Goal: Information Seeking & Learning: Learn about a topic

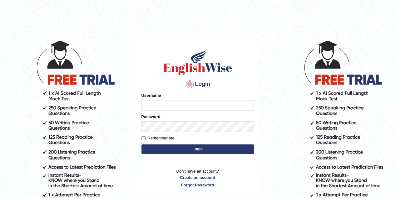
type input "s"
type input "[PERSON_NAME]"
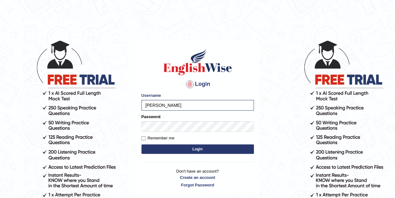
click at [195, 149] on button "Login" at bounding box center [198, 148] width 113 height 9
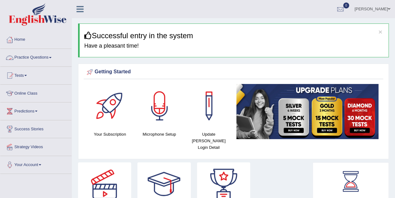
click at [44, 60] on link "Practice Questions" at bounding box center [35, 57] width 71 height 16
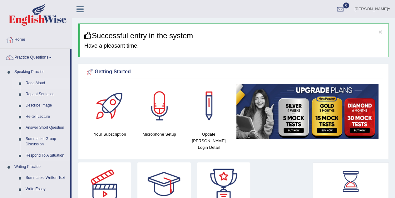
click at [38, 85] on link "Read Aloud" at bounding box center [46, 83] width 47 height 11
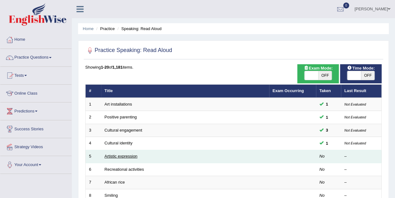
click at [117, 157] on link "Artistic expression" at bounding box center [121, 155] width 33 height 5
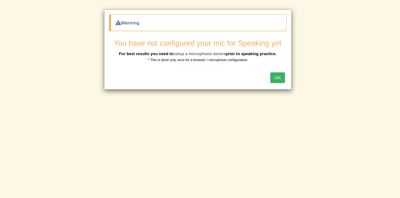
click at [274, 74] on button "OK" at bounding box center [277, 77] width 14 height 11
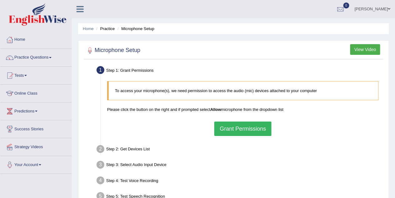
click at [247, 130] on button "Grant Permissions" at bounding box center [242, 128] width 57 height 14
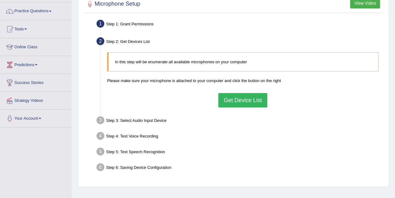
scroll to position [54, 0]
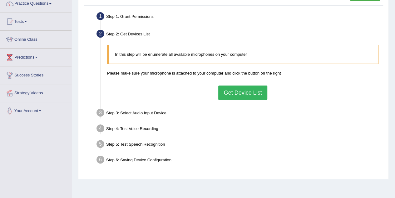
click at [250, 92] on button "Get Device List" at bounding box center [243, 92] width 49 height 14
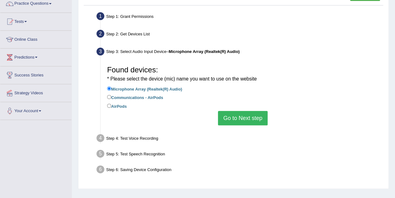
click at [116, 103] on label "AirPods" at bounding box center [117, 105] width 20 height 7
click at [111, 103] on input "AirPods" at bounding box center [109, 105] width 4 height 4
radio input "true"
click at [249, 121] on button "Go to Next step" at bounding box center [243, 118] width 50 height 14
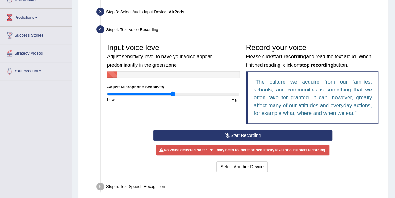
scroll to position [94, 0]
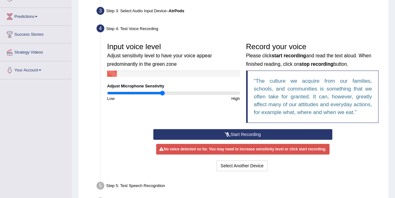
click at [162, 92] on input "range" at bounding box center [173, 92] width 133 height 5
click at [153, 92] on input "range" at bounding box center [173, 92] width 133 height 5
click at [145, 92] on input "range" at bounding box center [173, 92] width 133 height 5
click at [138, 93] on input "range" at bounding box center [173, 92] width 133 height 5
click at [217, 92] on input "range" at bounding box center [173, 92] width 133 height 5
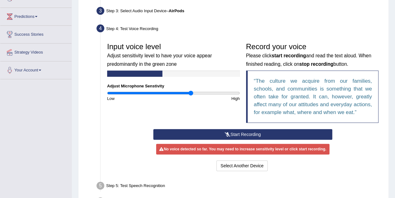
click at [191, 93] on input "range" at bounding box center [173, 92] width 133 height 5
click at [250, 135] on button "Start Recording" at bounding box center [242, 134] width 179 height 11
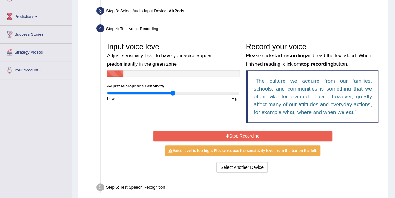
click at [173, 92] on input "range" at bounding box center [173, 92] width 133 height 5
click at [212, 93] on input "range" at bounding box center [173, 92] width 133 height 5
click at [231, 93] on input "range" at bounding box center [173, 92] width 133 height 5
click at [167, 92] on input "range" at bounding box center [173, 92] width 133 height 5
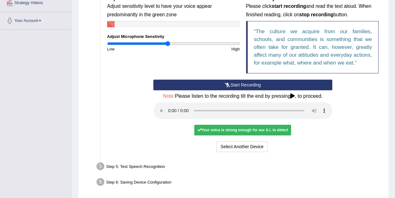
scroll to position [153, 0]
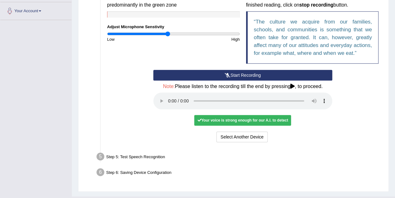
click at [234, 74] on button "Start Recording" at bounding box center [242, 75] width 179 height 11
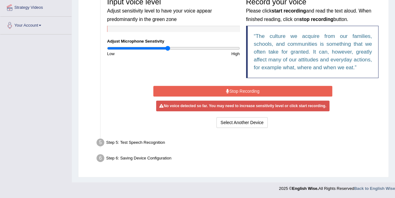
scroll to position [138, 0]
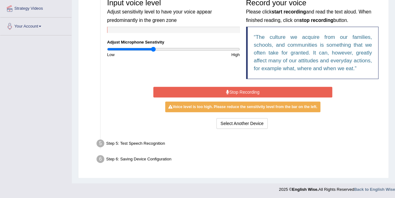
type input "0.7"
click at [153, 50] on input "range" at bounding box center [173, 49] width 133 height 5
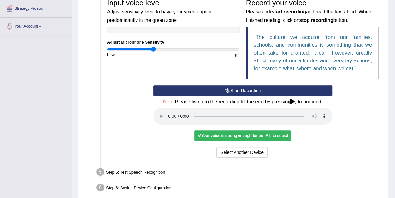
scroll to position [167, 0]
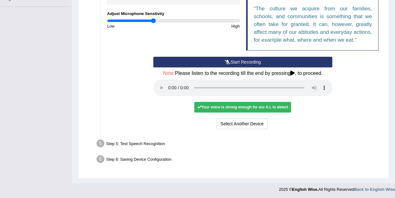
click at [220, 109] on div "Your voice is strong enough for our A.I. to detect" at bounding box center [242, 107] width 97 height 11
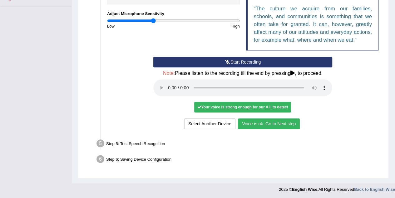
click at [272, 124] on button "Voice is ok. Go to Next step" at bounding box center [269, 123] width 62 height 11
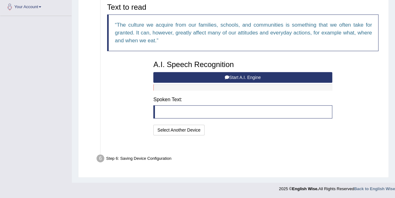
scroll to position [142, 0]
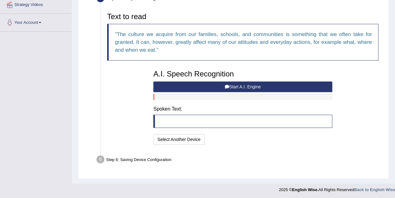
click at [187, 123] on blockquote at bounding box center [242, 120] width 179 height 13
click at [223, 82] on button "Start A.I. Engine" at bounding box center [242, 86] width 179 height 11
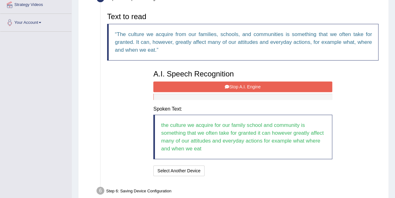
click at [223, 82] on button "Stop A.I. Engine" at bounding box center [242, 86] width 179 height 11
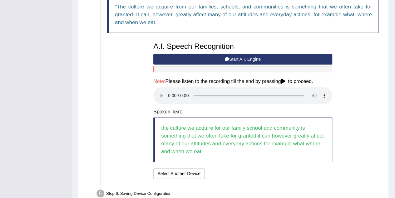
scroll to position [204, 0]
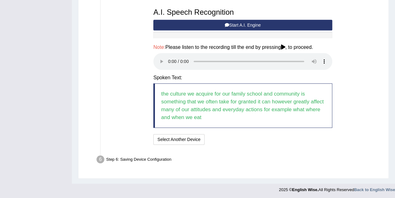
click at [144, 157] on div "Step 6: Saving Device Configuration" at bounding box center [240, 160] width 292 height 14
click at [200, 96] on blockquote "the culture we acquire for our family school and community is something that we…" at bounding box center [242, 105] width 179 height 44
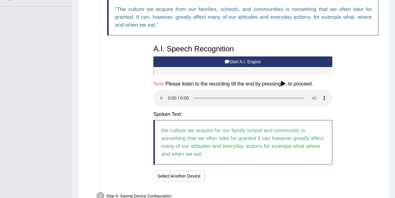
scroll to position [174, 0]
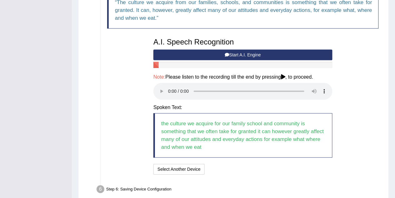
click at [219, 51] on button "Start A.I. Engine" at bounding box center [242, 54] width 179 height 11
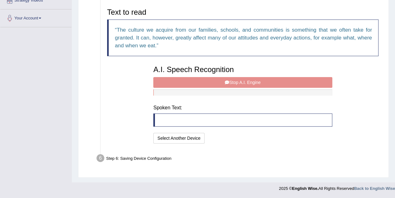
scroll to position [142, 0]
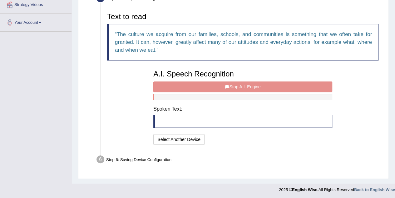
click at [196, 83] on div "A.I. Speech Recognition Start A.I. Engine Stop A.I. Engine Note: Please listen …" at bounding box center [242, 106] width 185 height 79
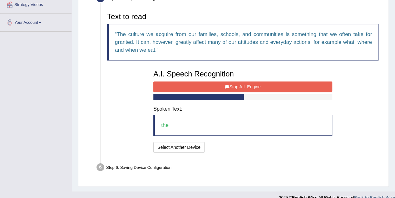
scroll to position [150, 0]
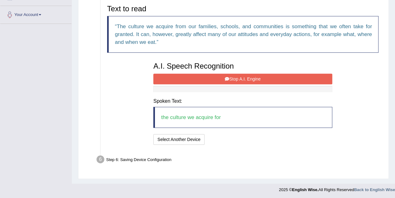
click at [215, 75] on button "Stop A.I. Engine" at bounding box center [242, 78] width 179 height 11
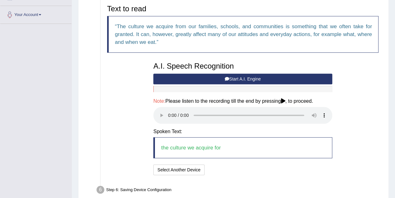
click at [225, 77] on icon at bounding box center [227, 79] width 4 height 4
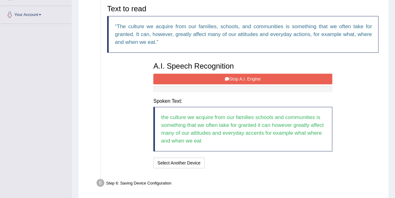
click at [224, 77] on button "Stop A.I. Engine" at bounding box center [242, 78] width 179 height 11
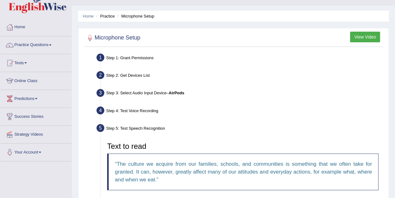
scroll to position [12, 0]
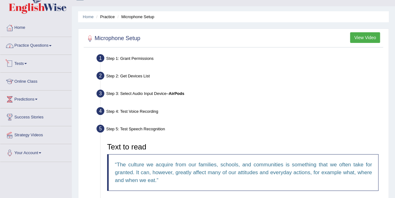
click at [45, 44] on link "Practice Questions" at bounding box center [35, 45] width 71 height 16
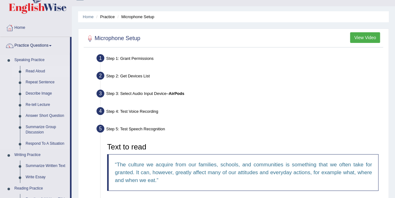
click at [30, 72] on link "Read Aloud" at bounding box center [46, 71] width 47 height 11
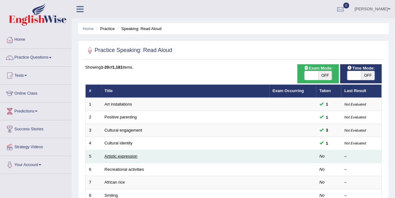
click at [121, 155] on link "Artistic expression" at bounding box center [121, 155] width 33 height 5
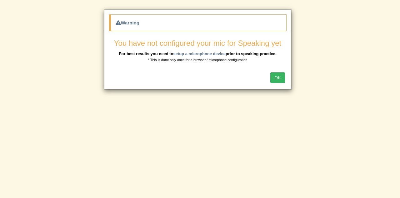
click at [276, 76] on button "OK" at bounding box center [277, 77] width 14 height 11
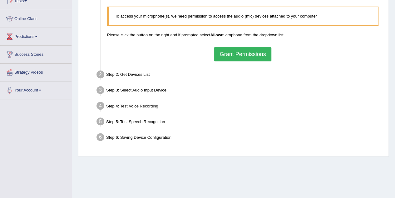
scroll to position [76, 0]
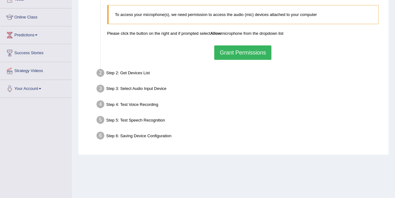
click at [257, 56] on button "Grant Permissions" at bounding box center [242, 52] width 57 height 14
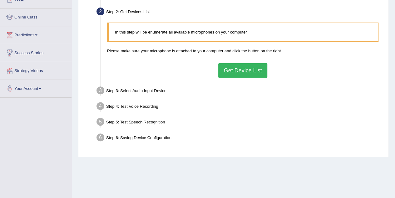
click at [236, 74] on button "Get Device List" at bounding box center [243, 70] width 49 height 14
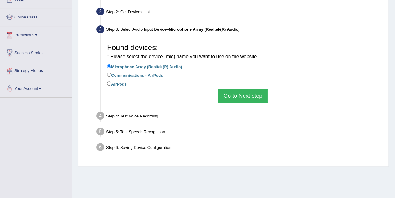
click at [119, 82] on label "AirPods" at bounding box center [117, 83] width 20 height 7
click at [111, 82] on input "AirPods" at bounding box center [109, 83] width 4 height 4
radio input "true"
click at [223, 93] on button "Go to Next step" at bounding box center [243, 95] width 50 height 14
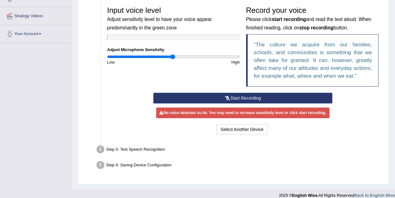
scroll to position [132, 0]
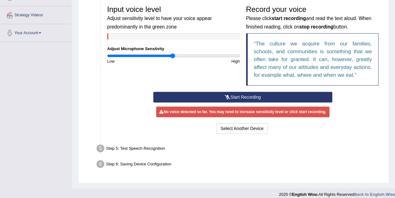
click at [226, 98] on icon at bounding box center [228, 97] width 6 height 4
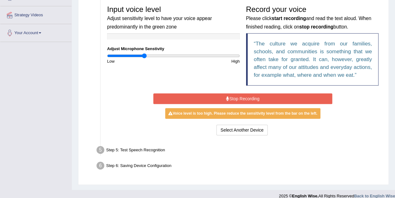
type input "0.56"
click at [144, 55] on input "range" at bounding box center [173, 55] width 133 height 5
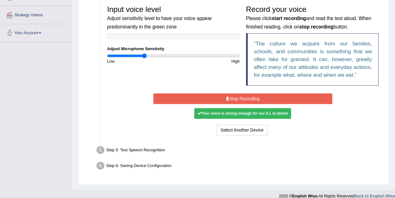
click at [238, 97] on button "Stop Recording" at bounding box center [242, 98] width 179 height 11
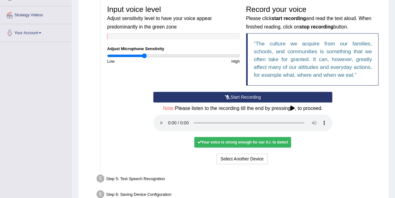
click at [260, 139] on div "Your voice is strong enough for our A.I. to detect" at bounding box center [242, 142] width 97 height 11
click at [204, 143] on div "Your voice is strong enough for our A.I. to detect" at bounding box center [242, 142] width 97 height 11
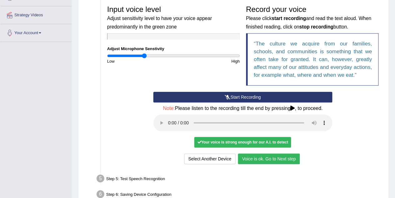
click at [267, 161] on button "Voice is ok. Go to Next step" at bounding box center [269, 158] width 62 height 11
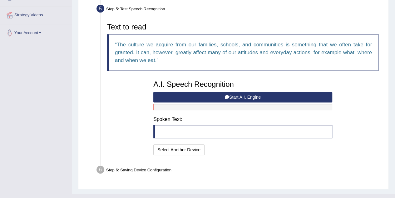
click at [231, 95] on button "Start A.I. Engine" at bounding box center [242, 97] width 179 height 11
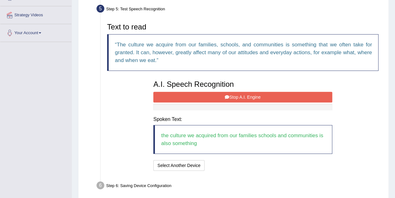
click at [231, 95] on button "Stop A.I. Engine" at bounding box center [242, 97] width 179 height 11
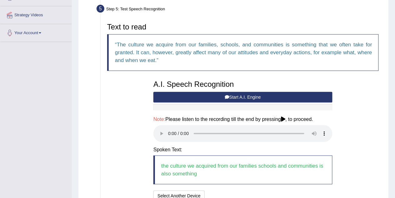
click at [231, 95] on button "Start A.I. Engine" at bounding box center [242, 97] width 179 height 11
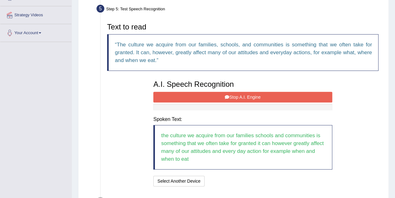
scroll to position [173, 0]
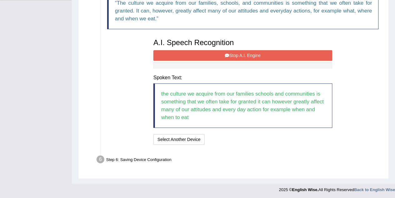
click at [198, 53] on button "Stop A.I. Engine" at bounding box center [242, 55] width 179 height 11
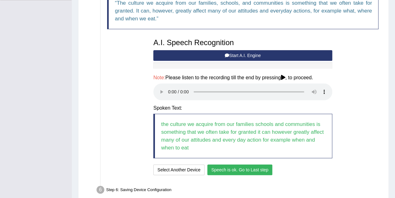
click at [244, 167] on button "Speech is ok. Go to Last step" at bounding box center [240, 169] width 65 height 11
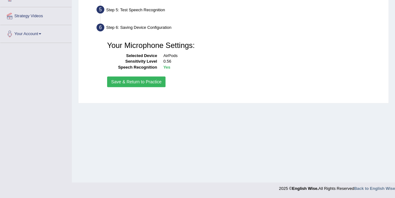
click at [135, 84] on button "Save & Return to Practice" at bounding box center [136, 81] width 58 height 11
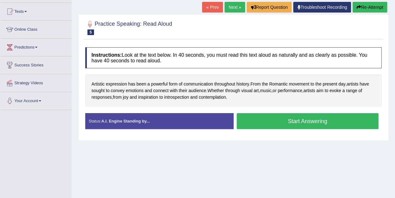
scroll to position [62, 0]
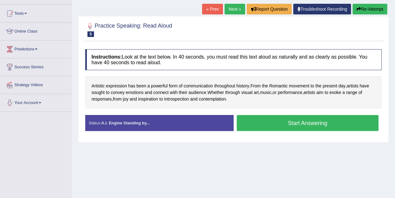
click at [284, 121] on button "Start Answering" at bounding box center [308, 123] width 142 height 16
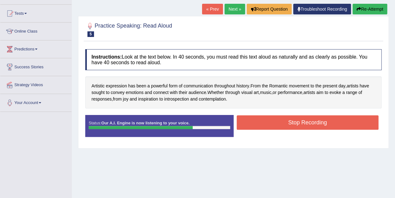
click at [284, 121] on button "Stop Recording" at bounding box center [308, 122] width 142 height 14
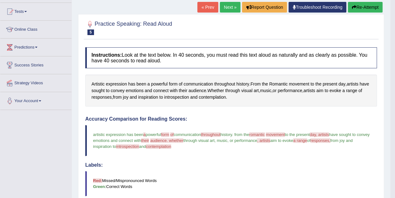
scroll to position [65, 0]
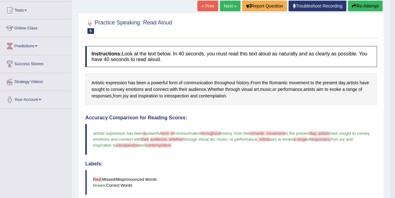
click at [364, 3] on button "Re-Attempt" at bounding box center [365, 6] width 35 height 11
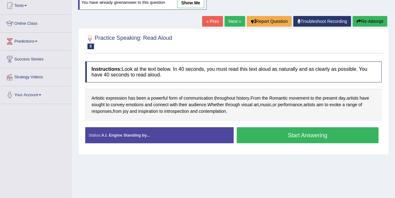
click at [286, 136] on button "Start Answering" at bounding box center [308, 135] width 142 height 16
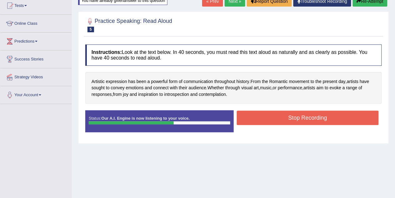
click at [294, 118] on button "Stop Recording" at bounding box center [308, 117] width 142 height 14
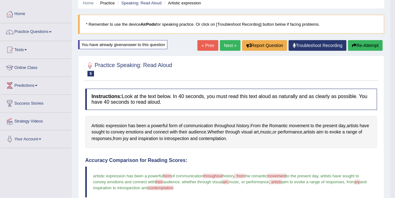
scroll to position [22, 0]
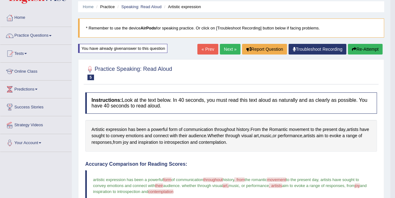
click at [227, 51] on link "Next »" at bounding box center [230, 49] width 21 height 11
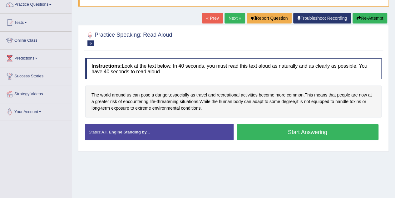
scroll to position [56, 0]
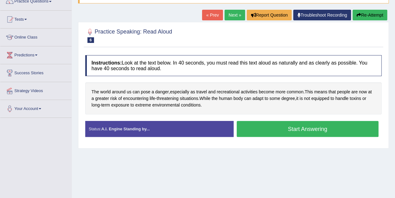
click at [304, 123] on button "Start Answering" at bounding box center [308, 129] width 142 height 16
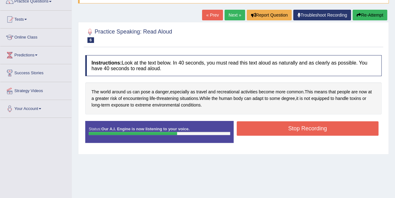
click at [304, 123] on button "Stop Recording" at bounding box center [308, 128] width 142 height 14
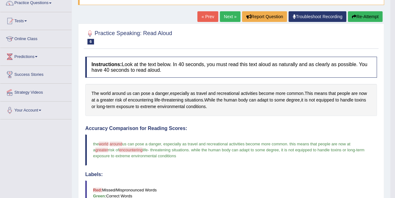
scroll to position [37, 0]
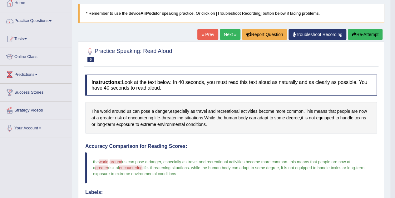
click at [227, 36] on link "Next »" at bounding box center [230, 34] width 21 height 11
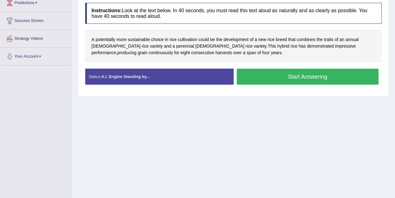
scroll to position [111, 0]
